Goal: Download file/media

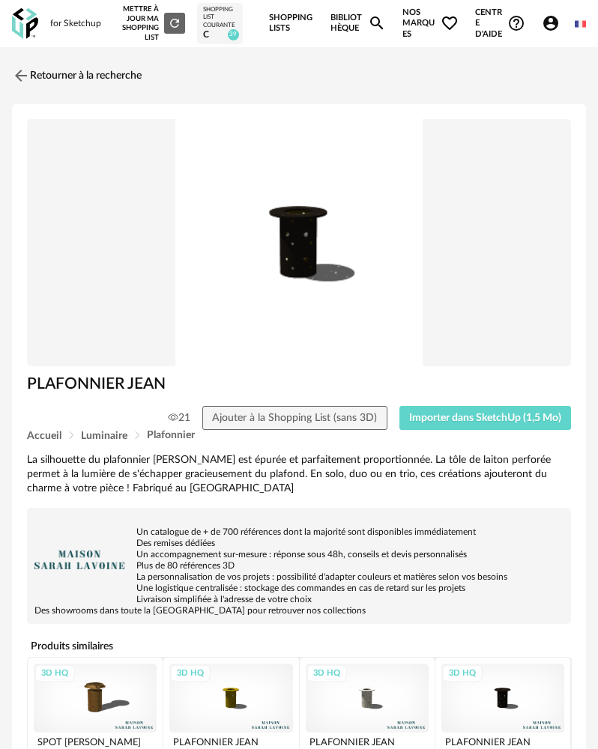
click at [27, 25] on img at bounding box center [25, 23] width 26 height 31
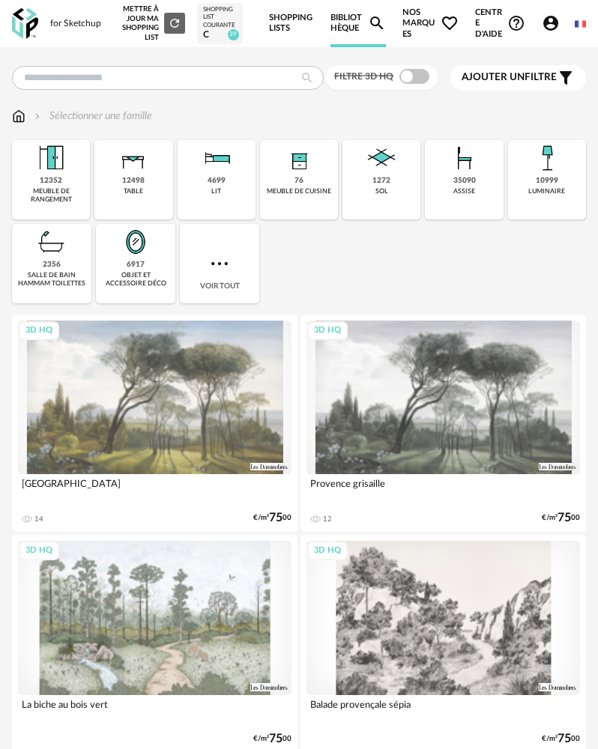
click at [413, 86] on div "Filtre 3D HQ" at bounding box center [381, 77] width 113 height 25
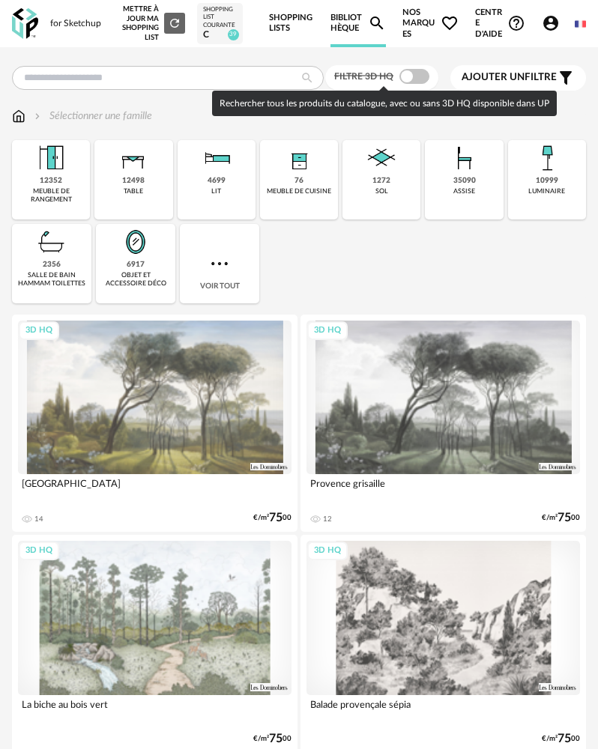
click at [420, 84] on span at bounding box center [414, 76] width 30 height 15
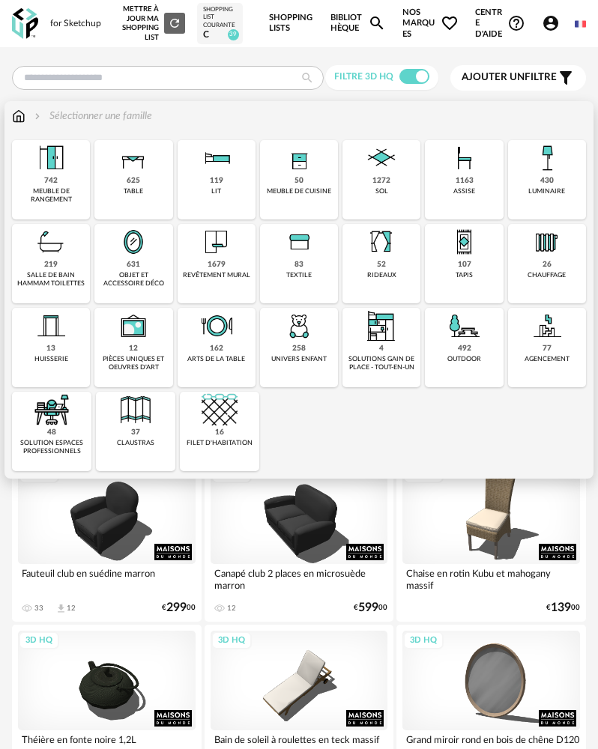
click at [234, 207] on div "119 lit" at bounding box center [216, 179] width 78 height 79
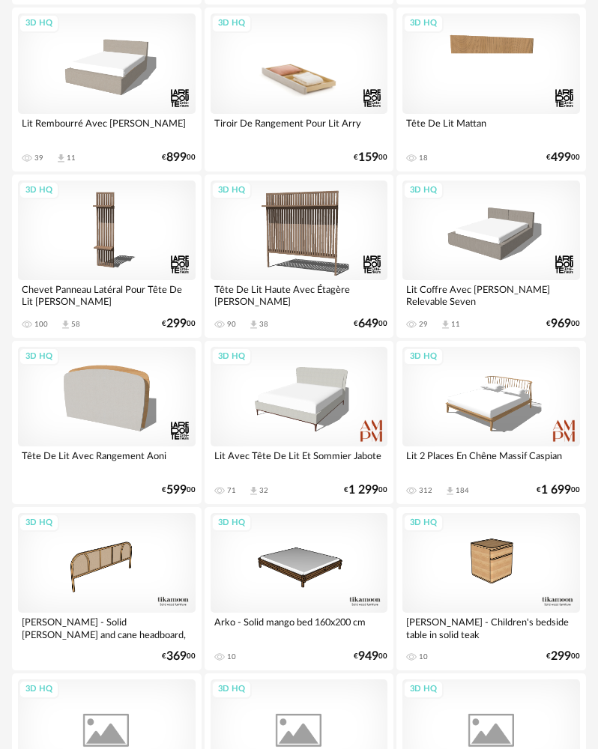
scroll to position [1423, 0]
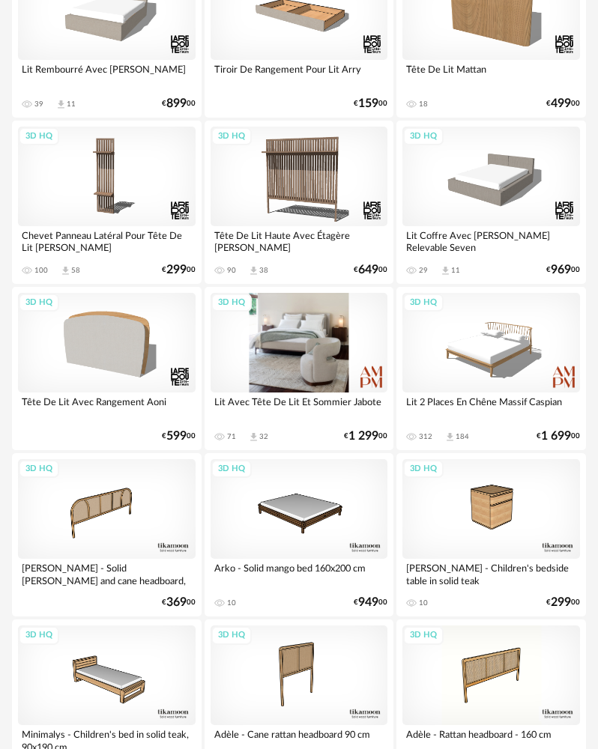
click at [297, 365] on div "3D HQ" at bounding box center [298, 343] width 177 height 100
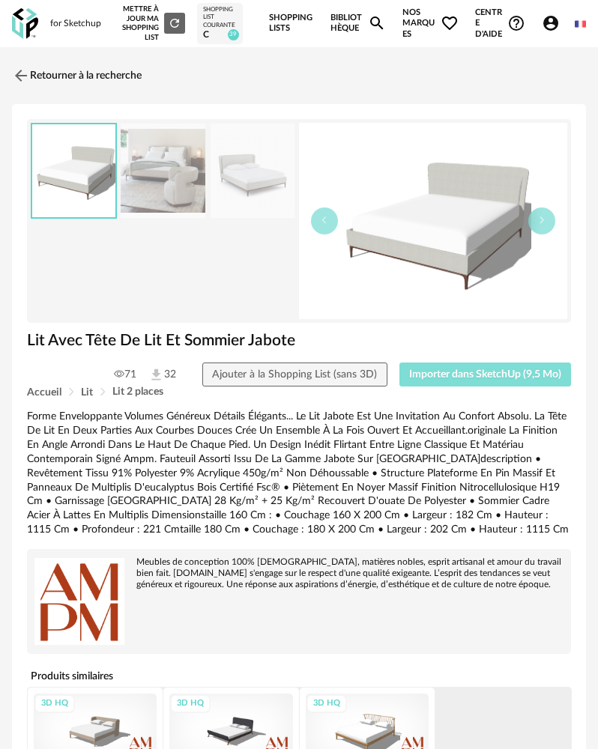
click at [425, 374] on span "Importer dans SketchUp (9,5 Mo)" at bounding box center [485, 374] width 152 height 10
click at [36, 64] on link "Retourner à la recherche" at bounding box center [73, 75] width 130 height 33
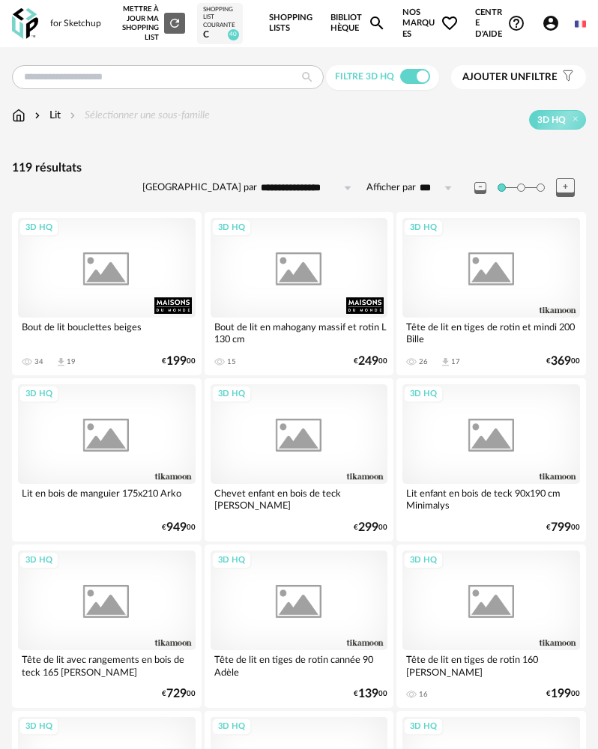
scroll to position [1423, 0]
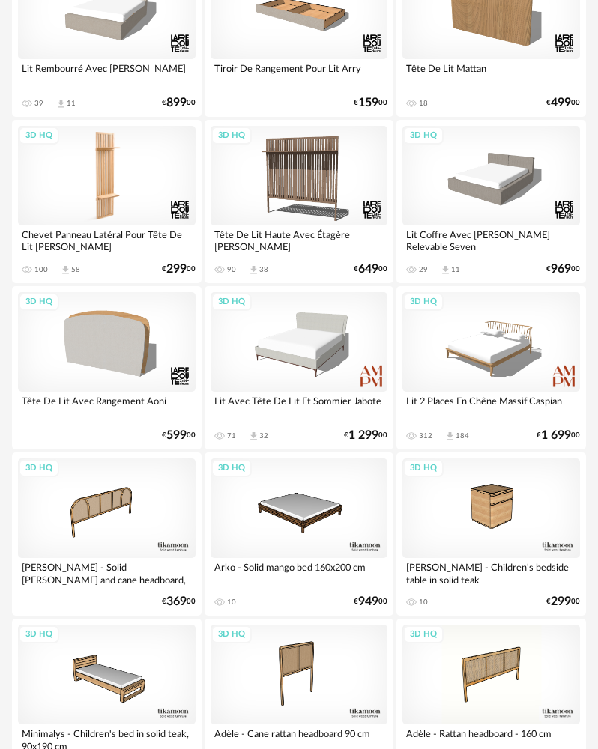
click at [44, 170] on div "3D HQ" at bounding box center [106, 176] width 177 height 100
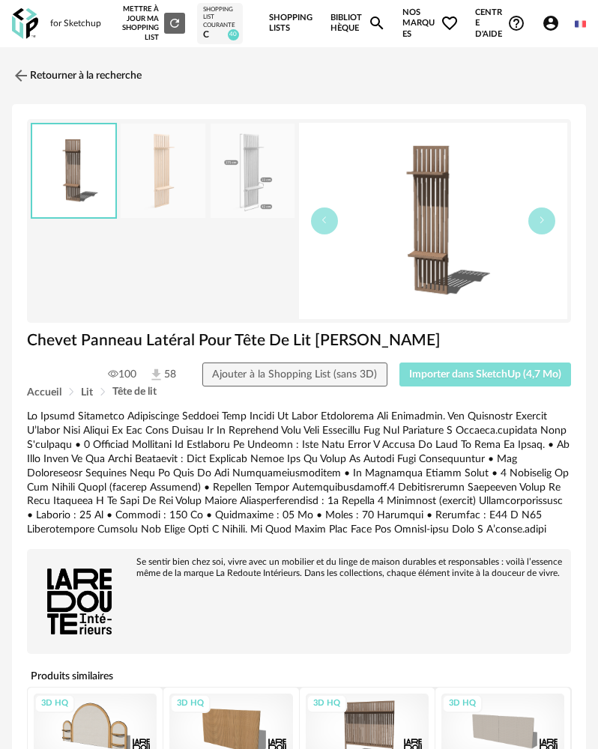
click at [460, 379] on span "Importer dans SketchUp (4,7 Mo)" at bounding box center [485, 374] width 152 height 10
click at [30, 66] on link "Retourner à la recherche" at bounding box center [73, 75] width 130 height 33
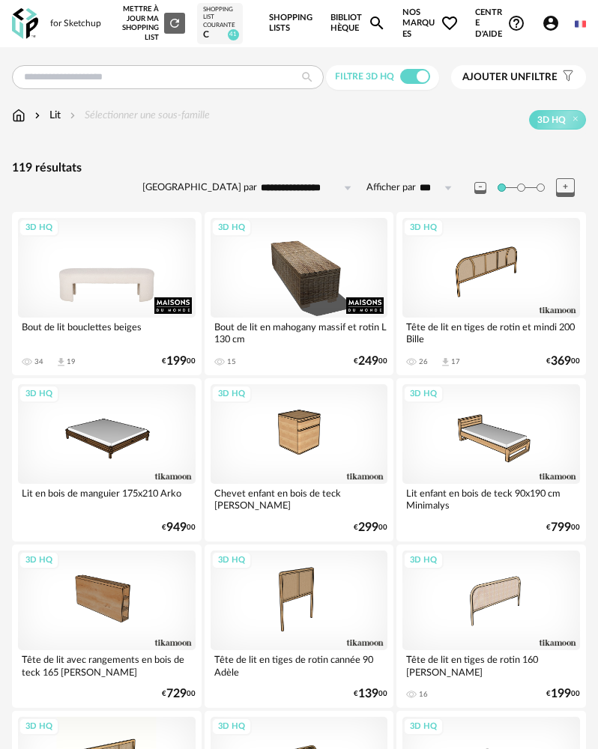
click at [125, 258] on div "3D HQ" at bounding box center [106, 268] width 177 height 100
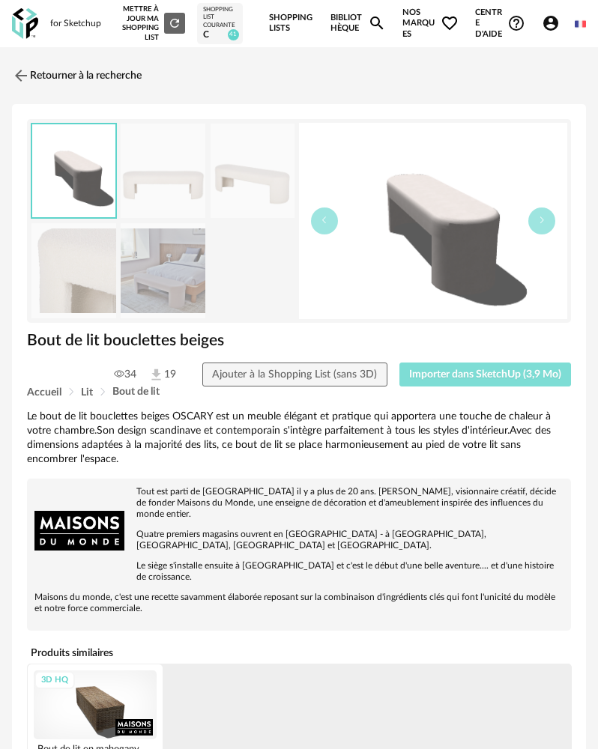
click at [440, 383] on button "Importer dans SketchUp (3,9 Mo)" at bounding box center [485, 374] width 172 height 24
click at [34, 74] on link "Retourner à la recherche" at bounding box center [73, 75] width 130 height 33
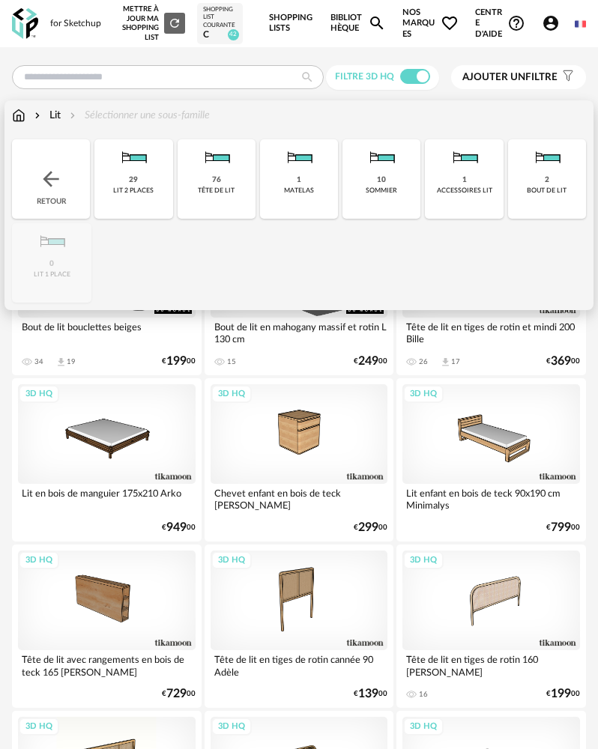
click at [16, 115] on img at bounding box center [18, 115] width 13 height 15
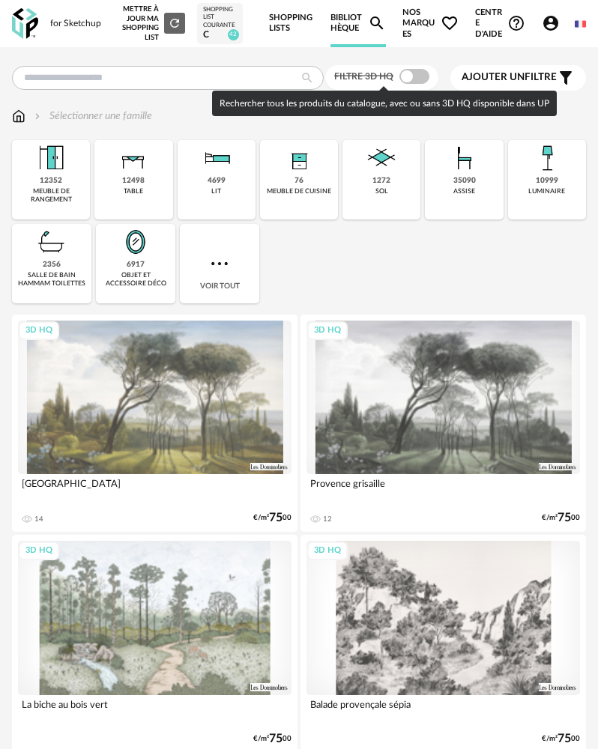
click at [404, 79] on span at bounding box center [414, 76] width 30 height 15
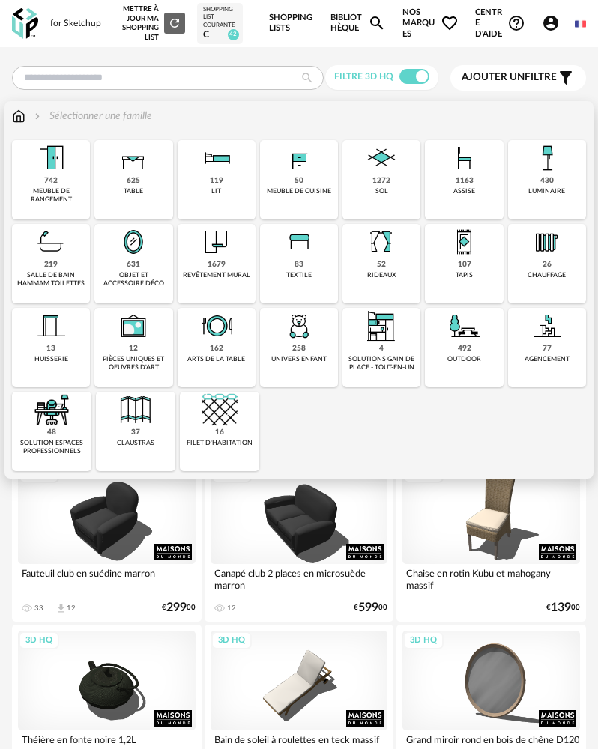
click at [531, 188] on div "luminaire" at bounding box center [546, 191] width 37 height 8
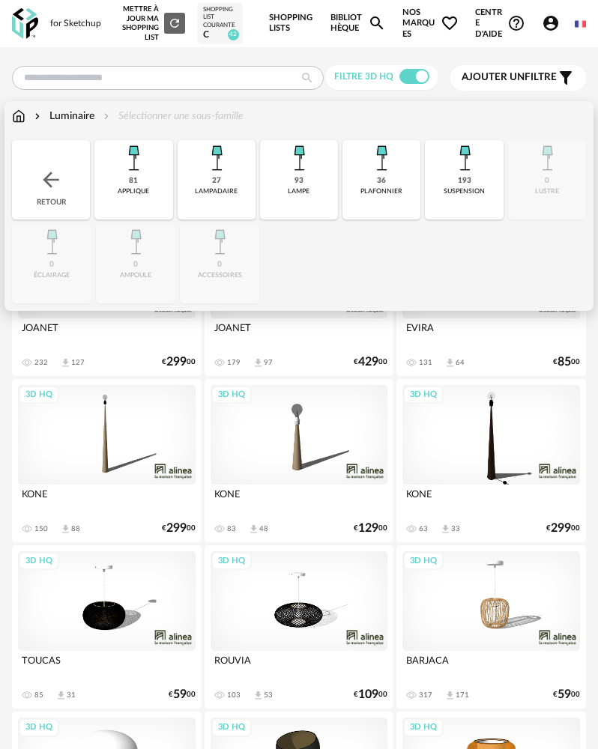
click at [280, 192] on div "93 lampe" at bounding box center [299, 179] width 78 height 79
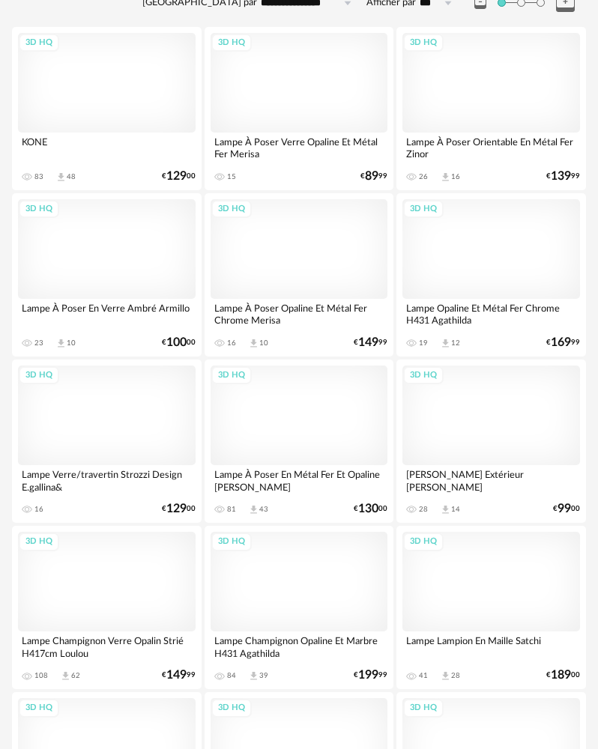
scroll to position [150, 0]
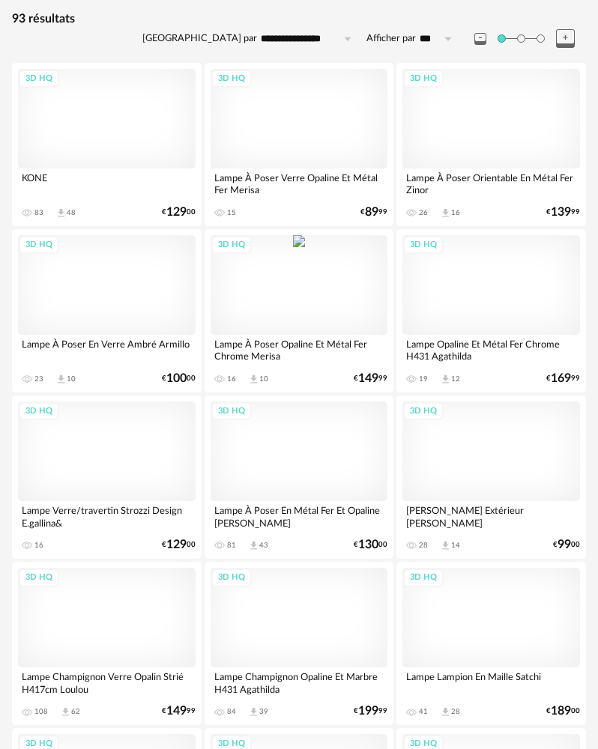
click at [332, 314] on div "3D HQ" at bounding box center [298, 285] width 177 height 100
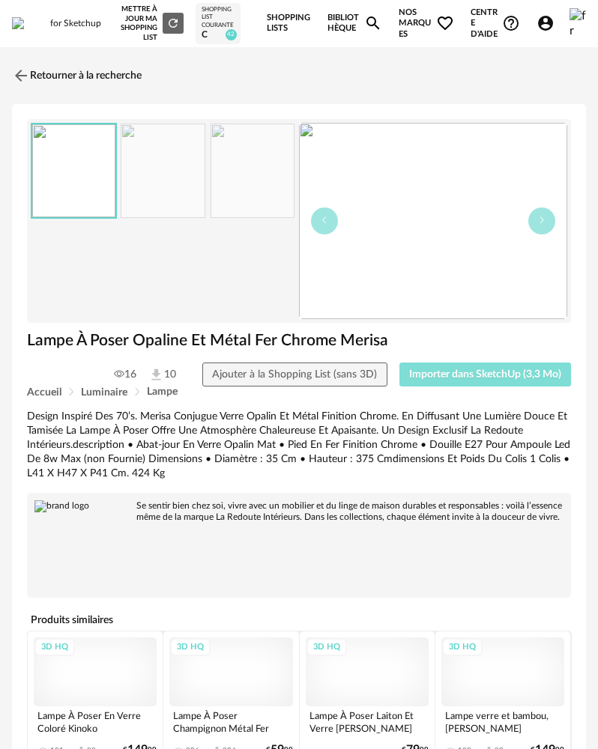
click at [477, 378] on span "Importer dans SketchUp (3,3 Mo)" at bounding box center [485, 374] width 152 height 10
click at [63, 86] on link "Retourner à la recherche" at bounding box center [73, 75] width 130 height 33
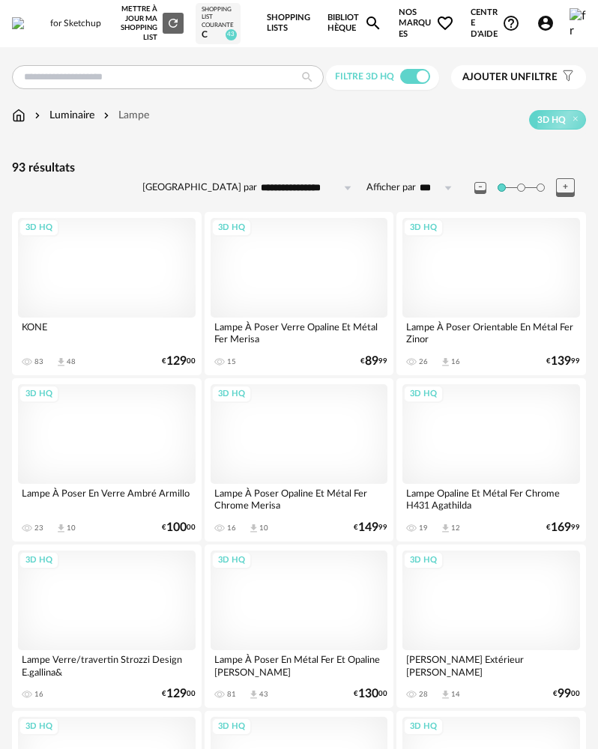
scroll to position [150, 0]
